Goal: Task Accomplishment & Management: Use online tool/utility

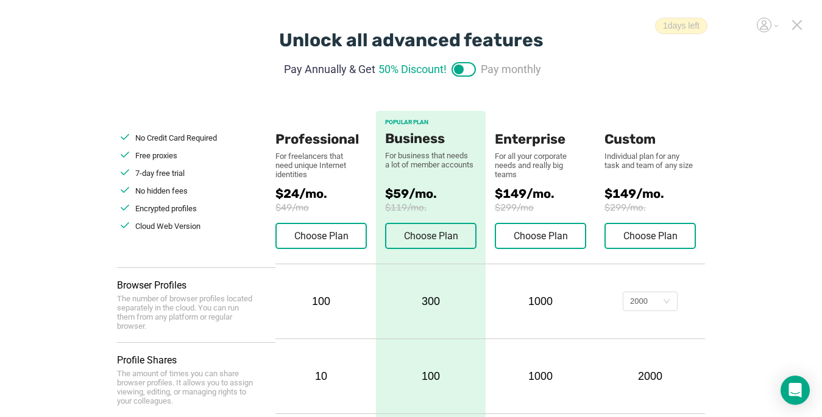
click at [797, 26] on icon at bounding box center [797, 25] width 9 height 9
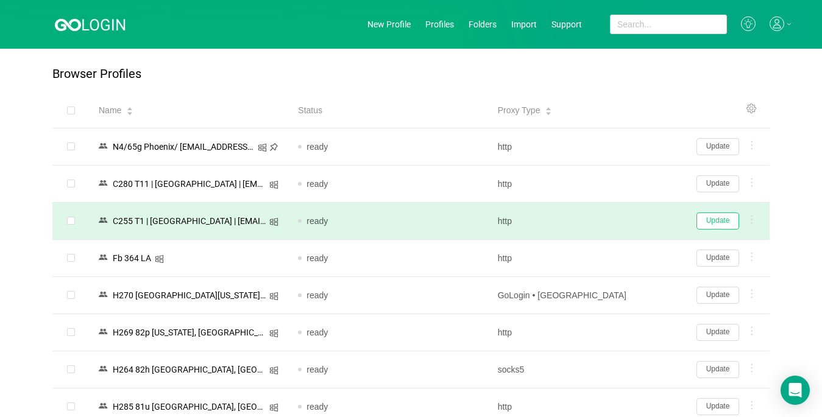
click at [710, 219] on button "Update" at bounding box center [717, 221] width 43 height 17
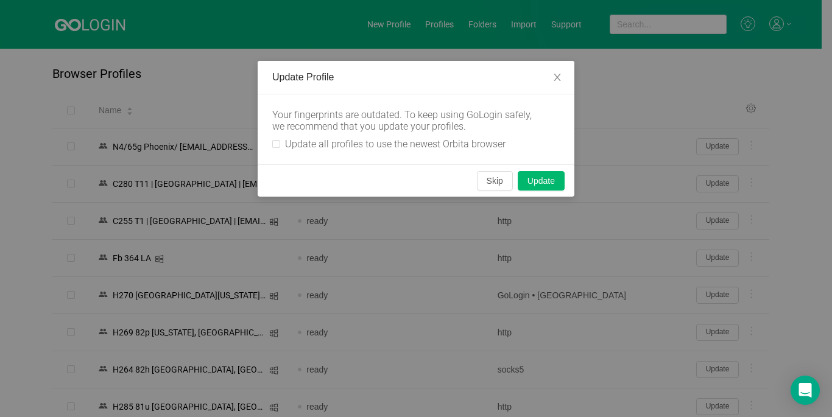
click at [271, 144] on div "Your fingerprints are outdated. To keep using GoLogin safely, we recommend that…" at bounding box center [416, 129] width 317 height 70
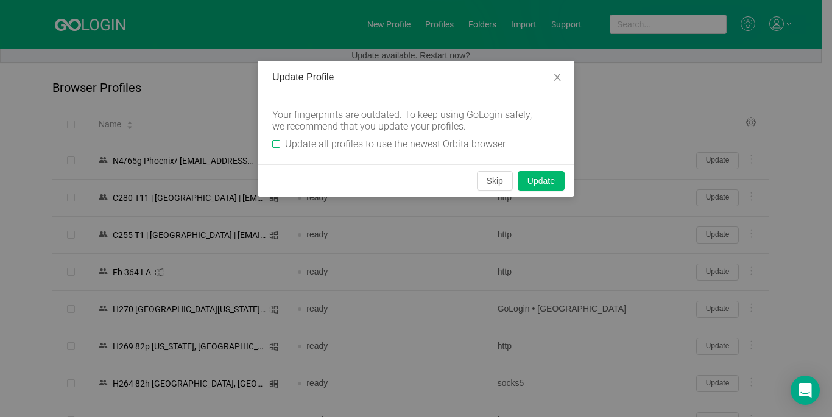
click at [273, 148] on input "Update all profiles to use the newest Orbita browser" at bounding box center [276, 144] width 8 height 8
checkbox input "true"
click at [494, 180] on button "Skip" at bounding box center [495, 180] width 36 height 19
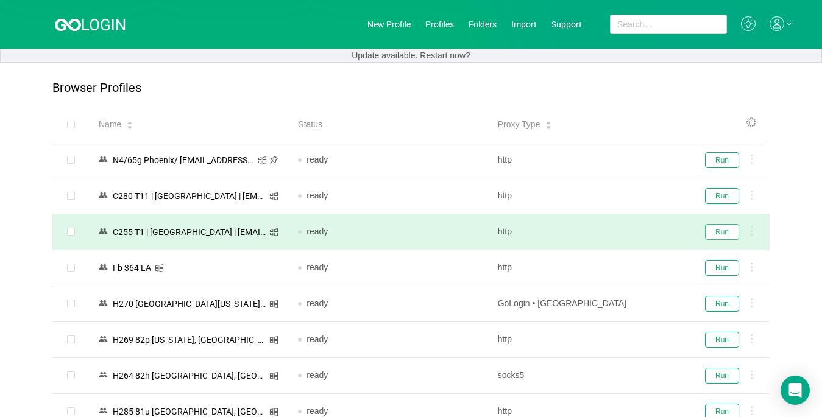
click at [715, 235] on button "Run" at bounding box center [722, 232] width 34 height 16
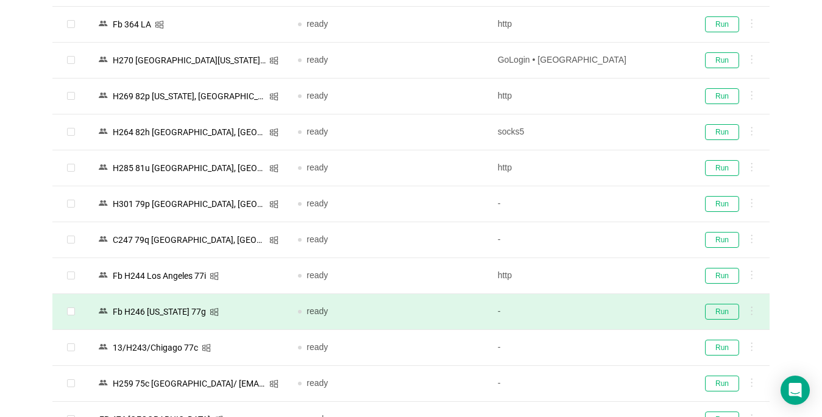
scroll to position [305, 0]
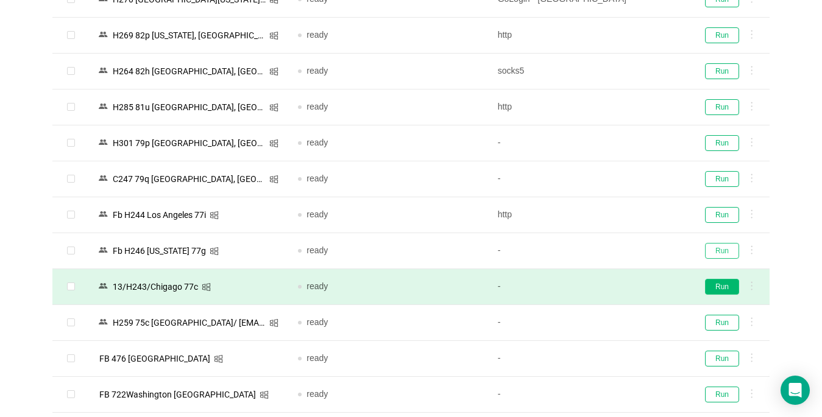
drag, startPoint x: 709, startPoint y: 249, endPoint x: 733, endPoint y: 285, distance: 43.4
click at [710, 250] on button "Run" at bounding box center [722, 251] width 34 height 16
click at [733, 284] on button "Run" at bounding box center [722, 287] width 34 height 16
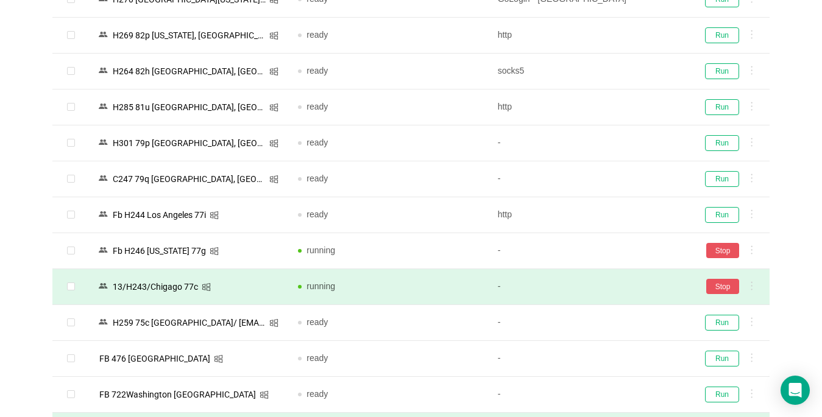
scroll to position [548, 0]
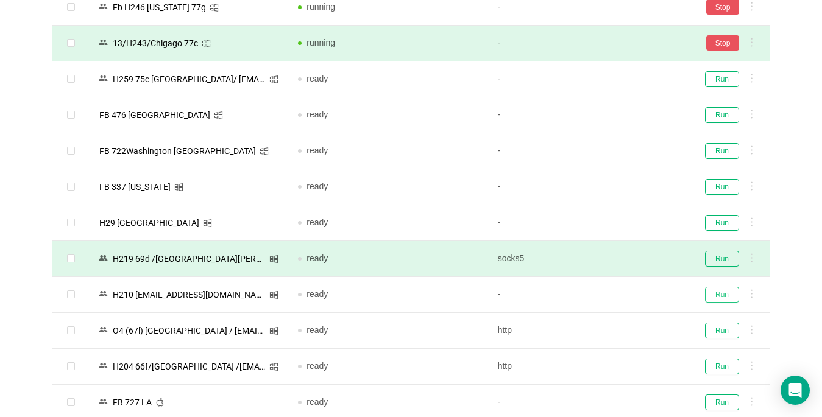
click at [720, 294] on button "Run" at bounding box center [722, 295] width 34 height 16
click at [715, 252] on button "Run" at bounding box center [722, 259] width 34 height 16
click at [716, 258] on div "Sync" at bounding box center [728, 259] width 63 height 16
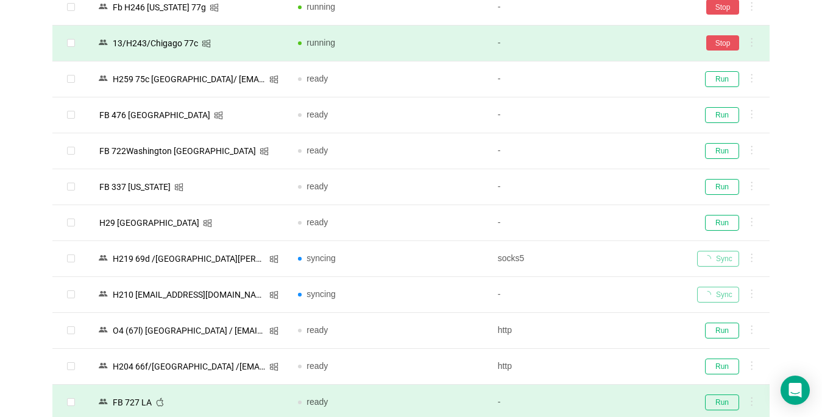
scroll to position [670, 0]
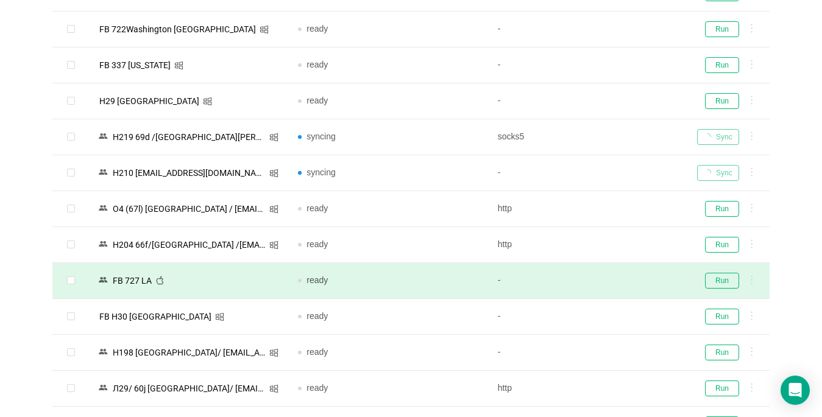
click at [718, 267] on td "Run" at bounding box center [728, 281] width 82 height 36
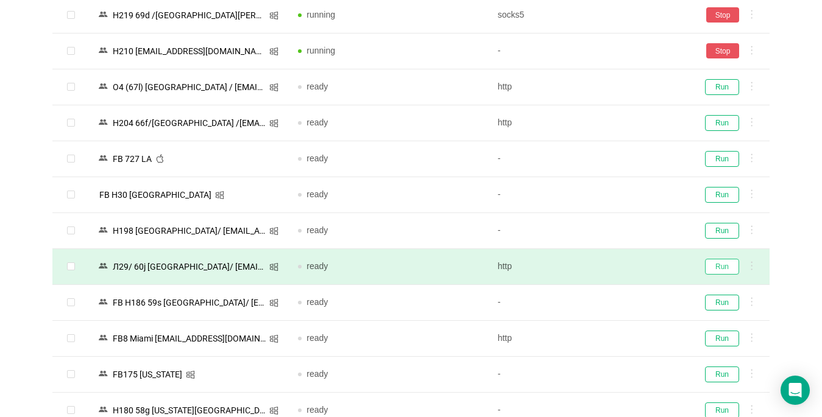
click at [716, 267] on button "Run" at bounding box center [722, 267] width 34 height 16
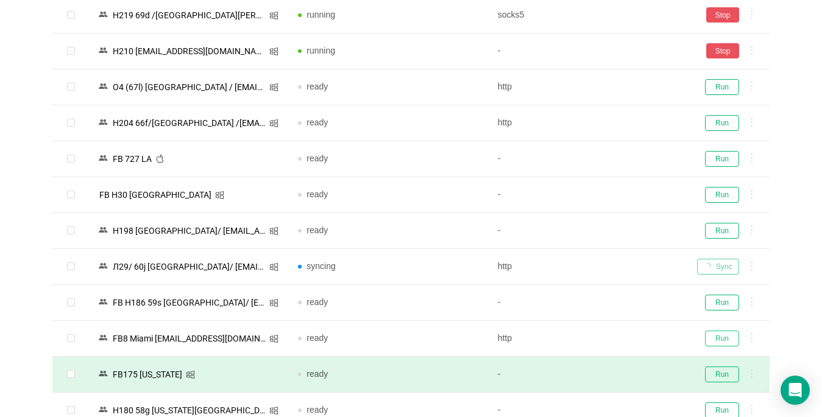
click at [715, 337] on button "Run" at bounding box center [722, 339] width 34 height 16
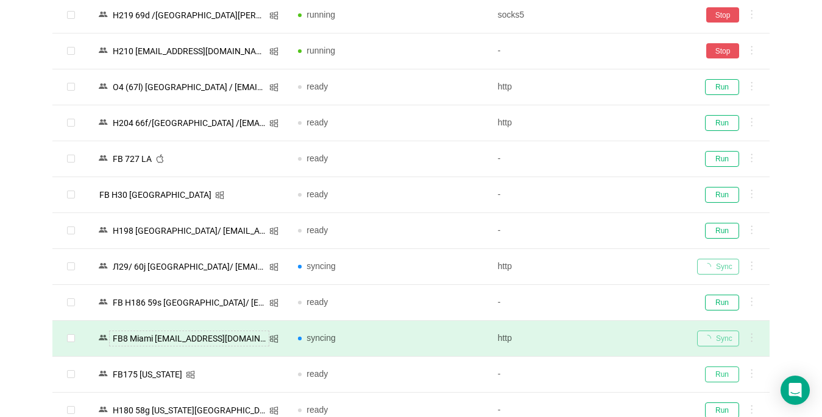
click at [718, 375] on button "Run" at bounding box center [722, 375] width 34 height 16
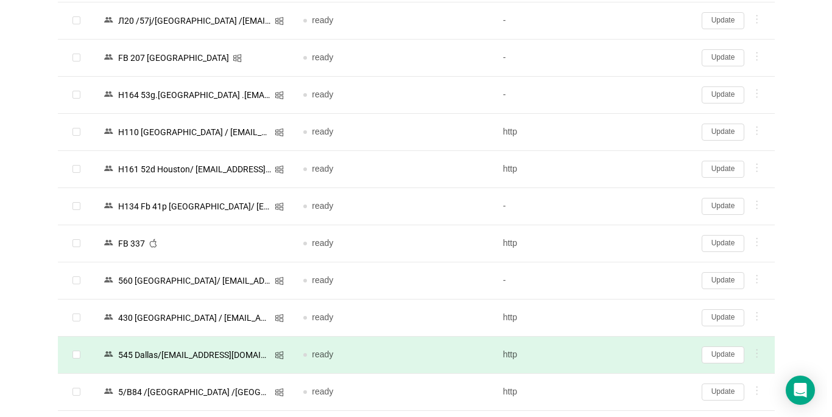
scroll to position [1279, 0]
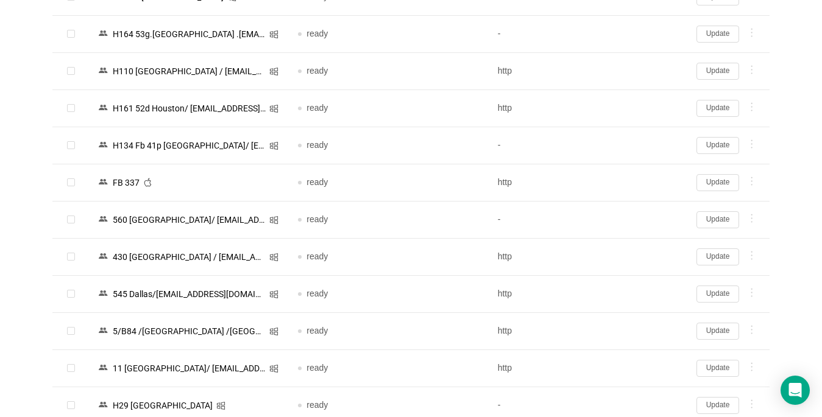
click at [716, 179] on button "Update" at bounding box center [717, 182] width 43 height 17
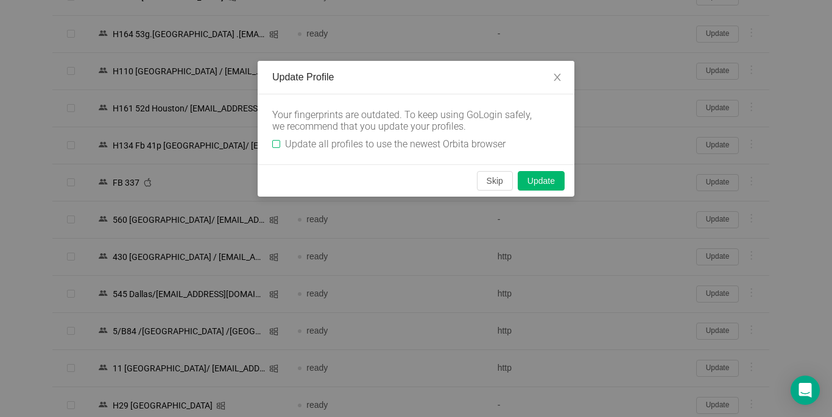
click at [272, 140] on input "Update all profiles to use the newest Orbita browser" at bounding box center [276, 144] width 8 height 8
checkbox input "true"
click at [487, 180] on button "Skip" at bounding box center [495, 180] width 36 height 19
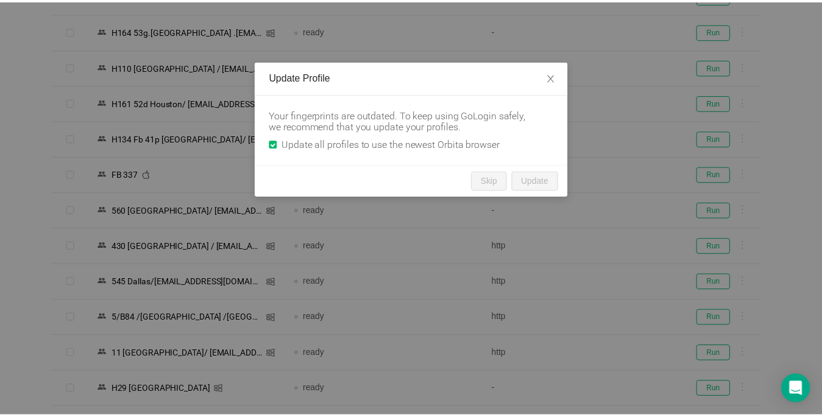
scroll to position [1278, 0]
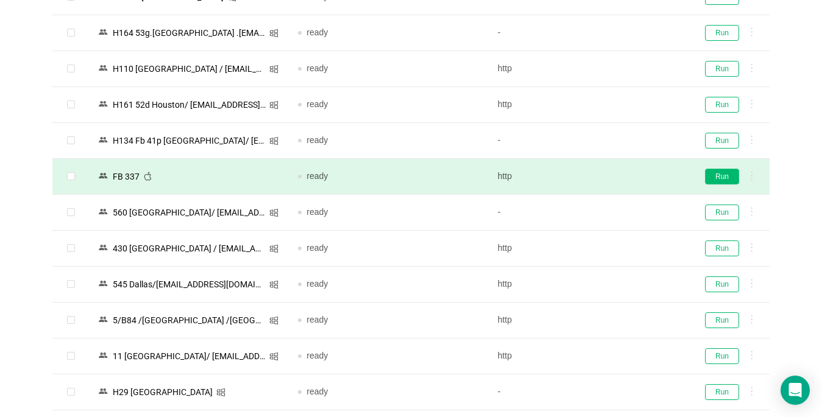
click at [723, 177] on button "Run" at bounding box center [722, 177] width 34 height 16
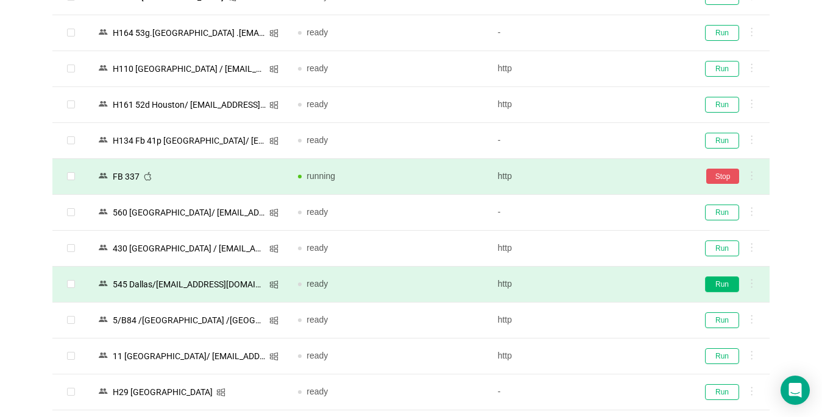
click at [710, 282] on button "Run" at bounding box center [722, 285] width 34 height 16
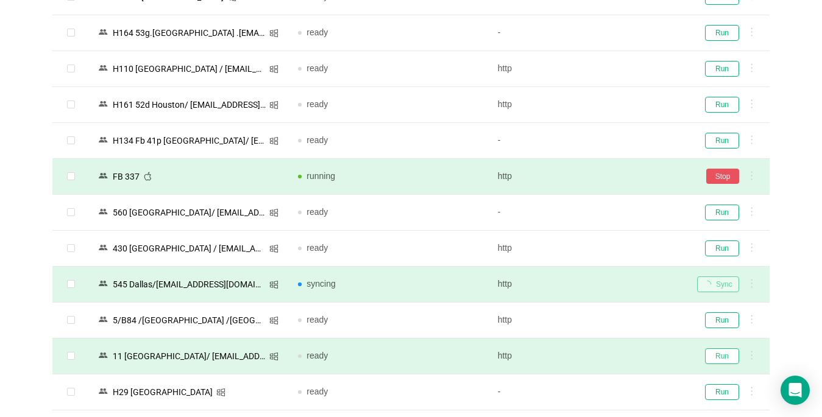
click at [730, 354] on button "Run" at bounding box center [722, 356] width 34 height 16
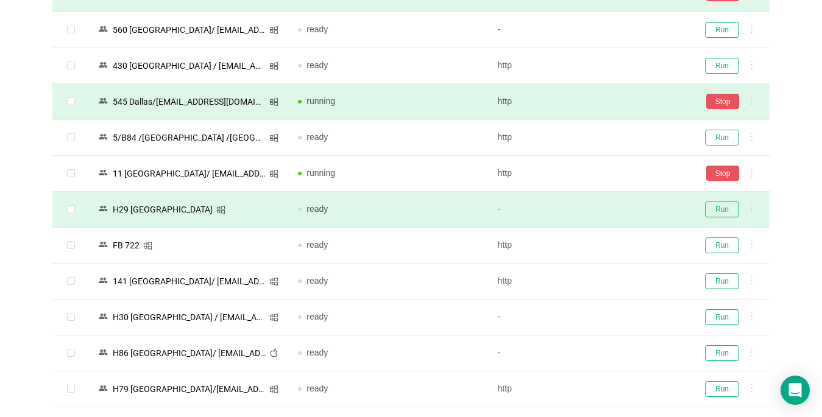
scroll to position [1582, 0]
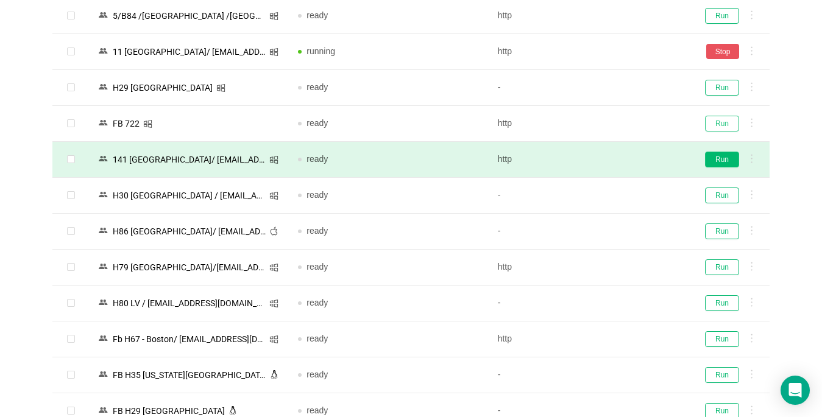
drag, startPoint x: 717, startPoint y: 124, endPoint x: 718, endPoint y: 164, distance: 40.2
click at [716, 124] on button "Run" at bounding box center [722, 124] width 34 height 16
click at [717, 163] on button "Run" at bounding box center [722, 160] width 34 height 16
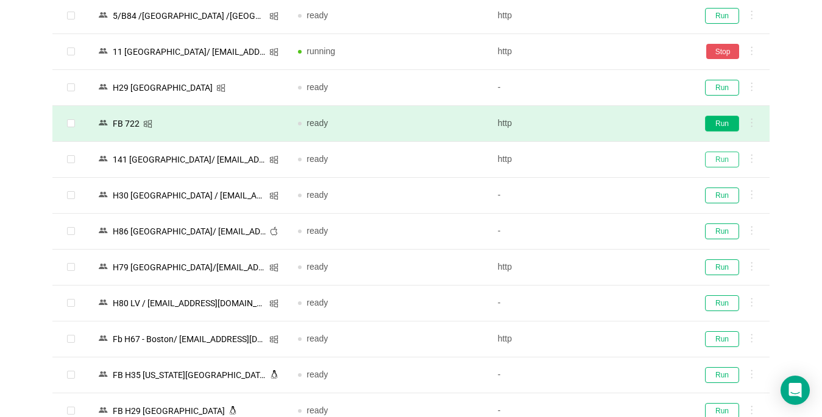
drag, startPoint x: 730, startPoint y: 155, endPoint x: 716, endPoint y: 122, distance: 35.8
click at [730, 154] on button "Run" at bounding box center [722, 160] width 34 height 16
click at [714, 118] on button "Run" at bounding box center [722, 124] width 34 height 16
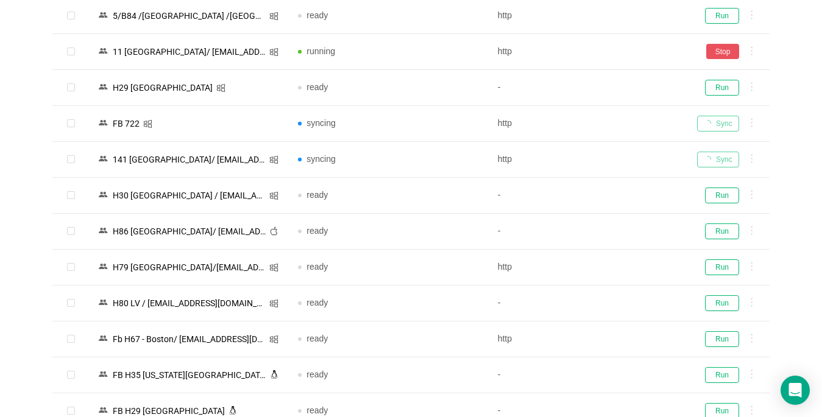
scroll to position [1765, 0]
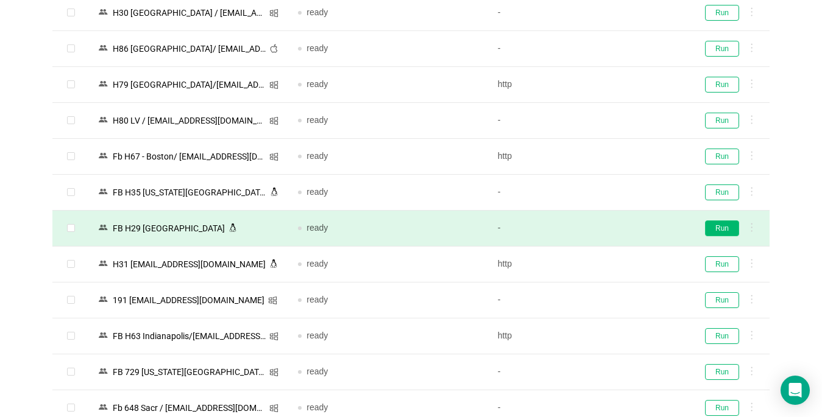
click at [726, 228] on button "Run" at bounding box center [722, 229] width 34 height 16
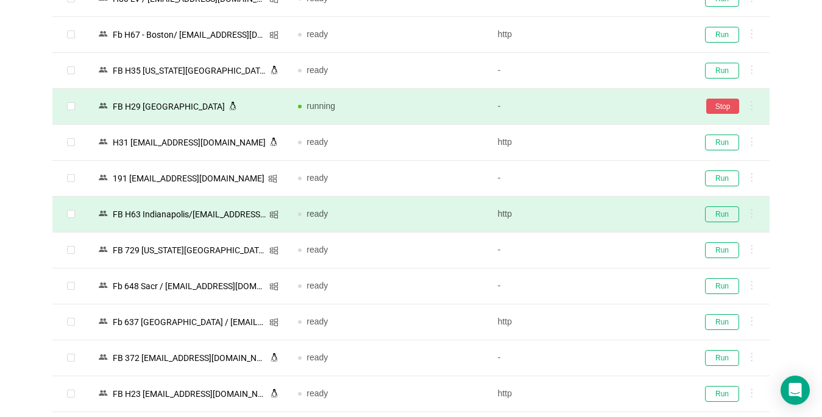
scroll to position [1948, 0]
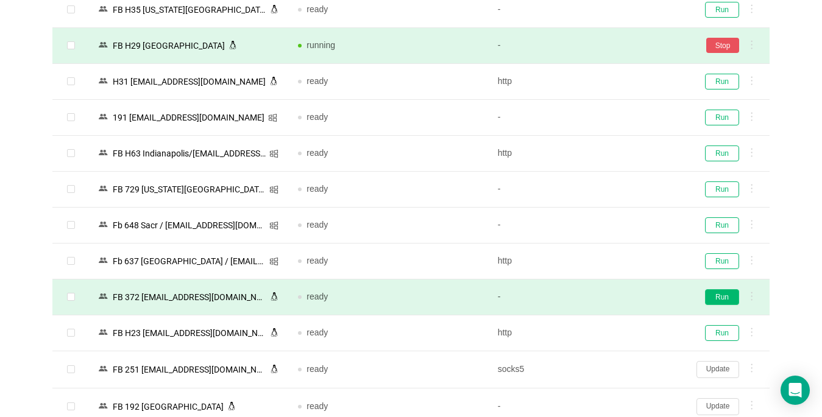
click at [723, 295] on button "Run" at bounding box center [722, 297] width 34 height 16
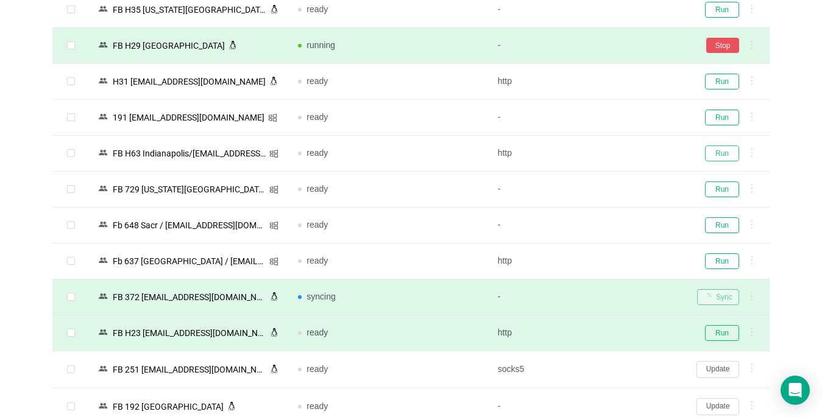
click at [724, 150] on button "Run" at bounding box center [722, 154] width 34 height 16
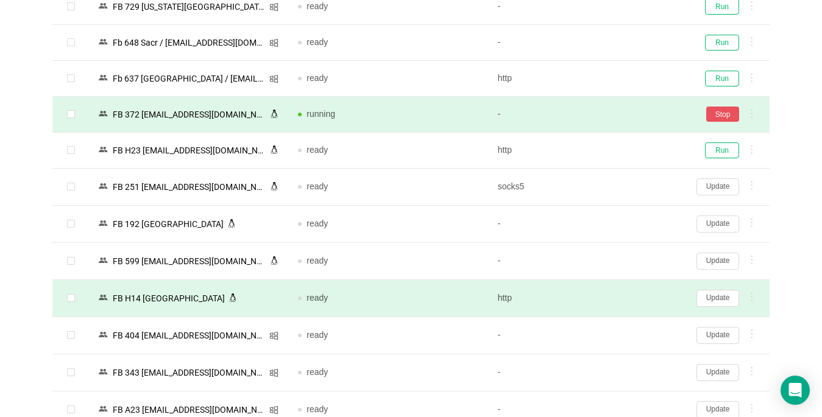
scroll to position [2191, 0]
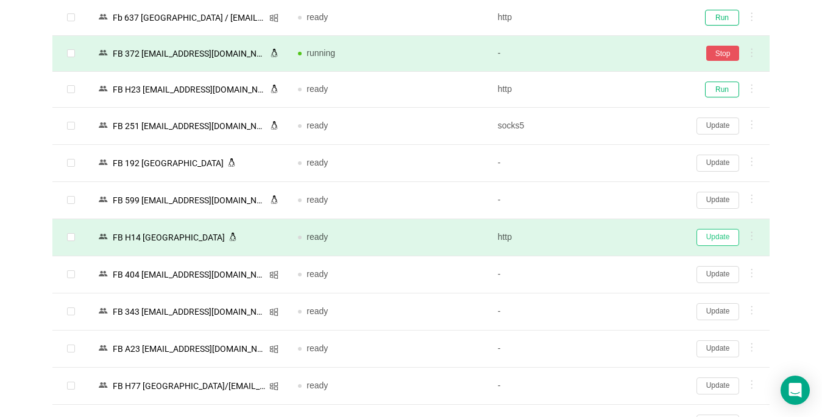
click at [716, 239] on button "Update" at bounding box center [717, 237] width 43 height 17
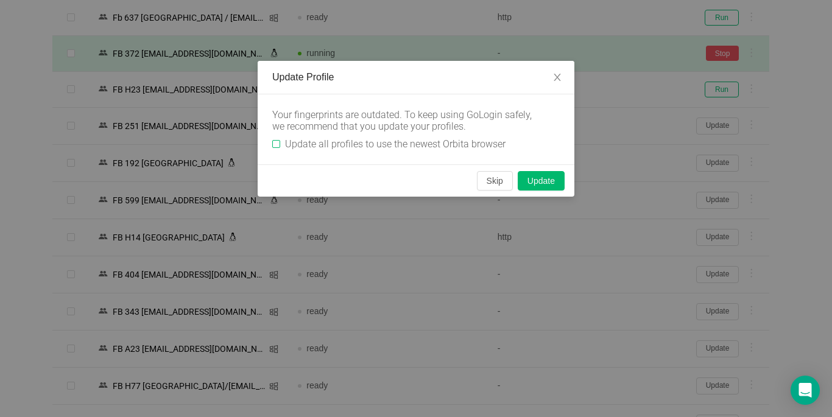
click at [280, 144] on input "Update all profiles to use the newest Orbita browser" at bounding box center [276, 144] width 8 height 8
checkbox input "true"
click at [489, 177] on button "Skip" at bounding box center [495, 180] width 36 height 19
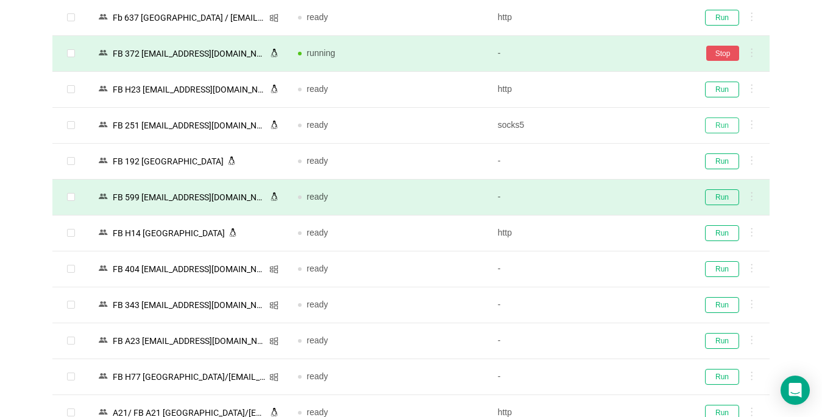
click at [712, 126] on button "Run" at bounding box center [722, 126] width 34 height 16
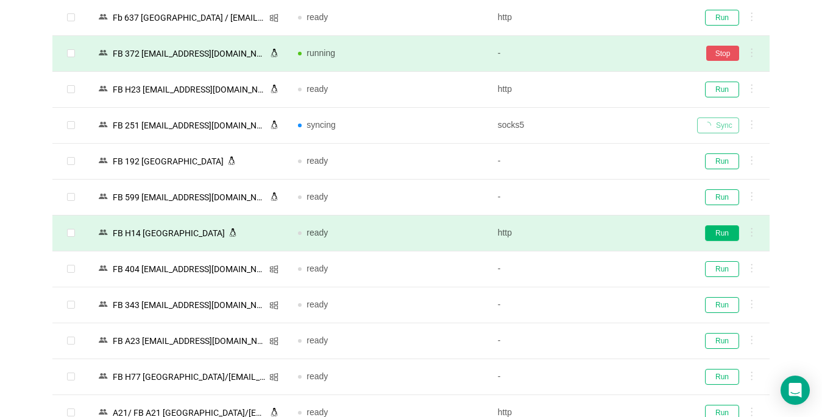
click at [720, 233] on button "Run" at bounding box center [722, 233] width 34 height 16
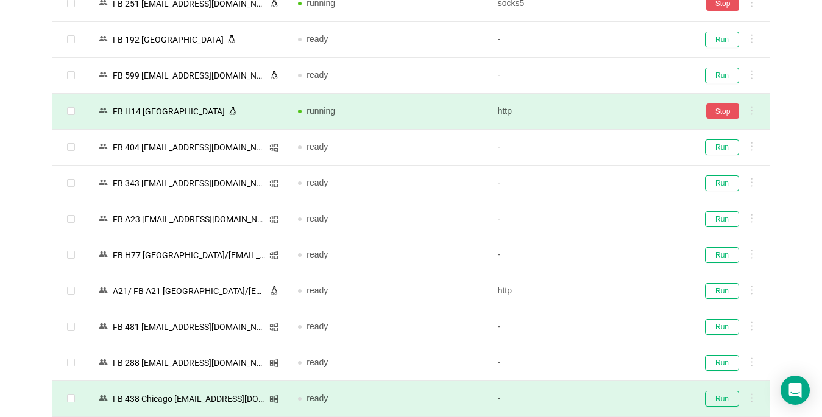
scroll to position [2374, 0]
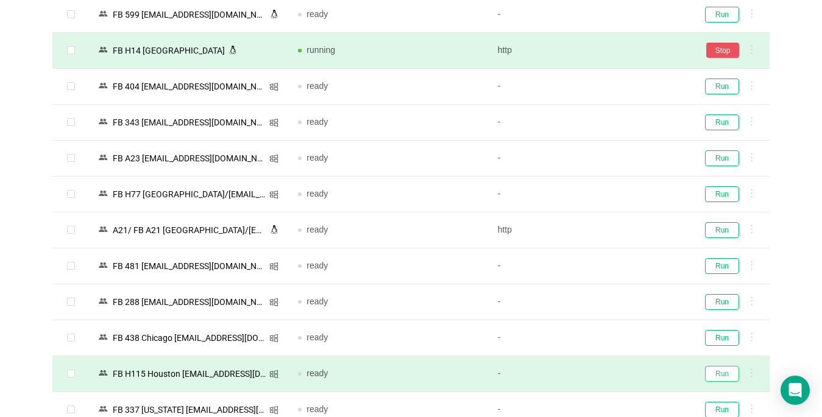
click at [716, 373] on button "Run" at bounding box center [722, 374] width 34 height 16
